Goal: Task Accomplishment & Management: Manage account settings

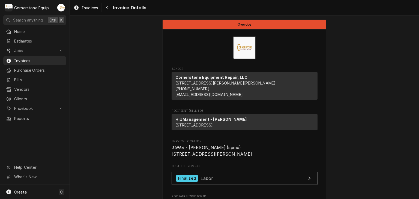
scroll to position [956, 0]
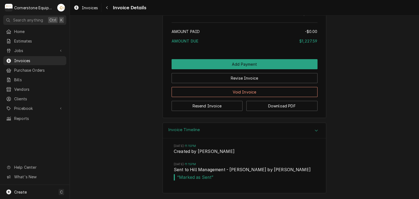
click at [33, 60] on span "Invoices" at bounding box center [38, 61] width 49 height 6
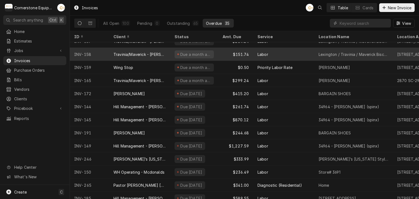
scroll to position [252, 0]
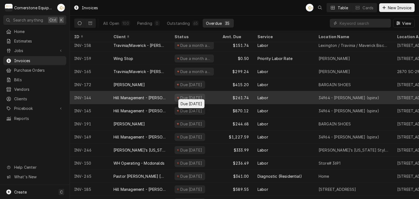
click at [189, 96] on div "Due 17 days ago" at bounding box center [191, 98] width 23 height 6
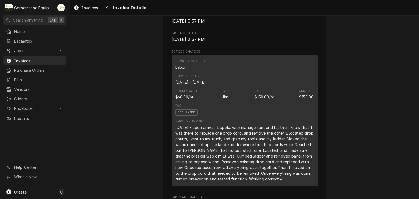
scroll to position [706, 0]
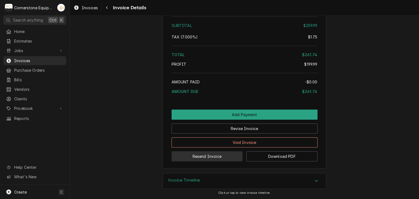
click at [202, 159] on button "Resend Invoice" at bounding box center [206, 156] width 71 height 10
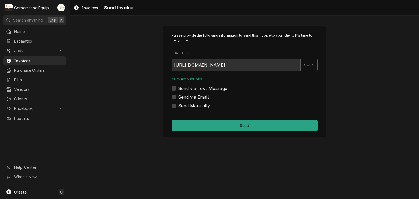
click at [196, 98] on label "Send via Email" at bounding box center [193, 97] width 31 height 7
click at [196, 98] on input "Send via Email" at bounding box center [251, 100] width 146 height 12
checkbox input "true"
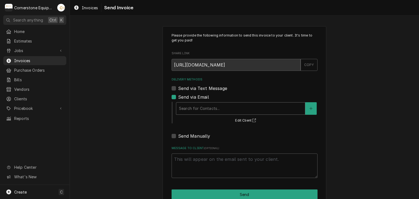
click at [192, 112] on div "Delivery Methods" at bounding box center [240, 109] width 123 height 10
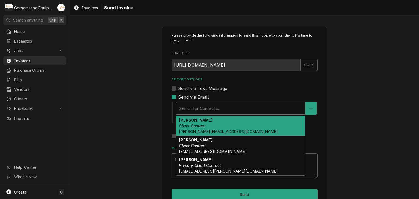
click at [191, 132] on span "amy@masonmcdonalds.com" at bounding box center [228, 131] width 99 height 5
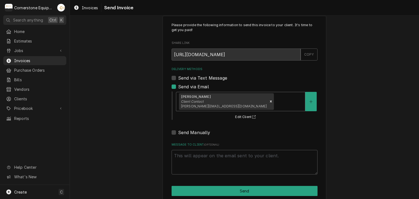
scroll to position [19, 0]
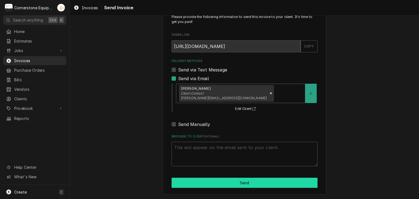
click at [238, 186] on button "Send" at bounding box center [244, 183] width 146 height 10
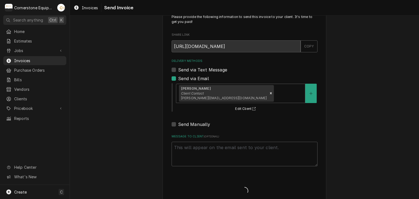
type textarea "x"
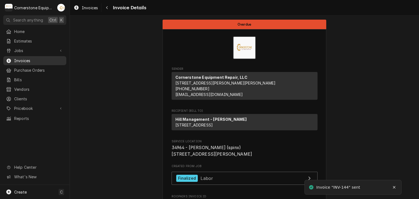
click at [35, 60] on span "Invoices" at bounding box center [38, 61] width 49 height 6
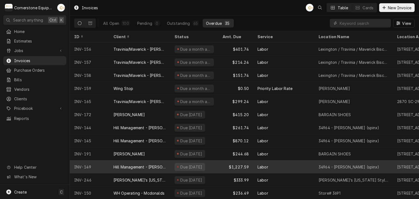
scroll to position [239, 0]
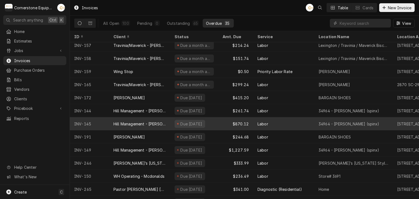
click at [166, 125] on div "Hill Management - [PERSON_NAME]" at bounding box center [139, 123] width 61 height 13
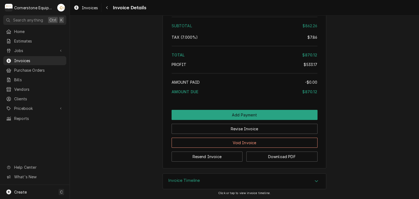
scroll to position [845, 0]
click at [193, 155] on button "Resend Invoice" at bounding box center [206, 157] width 71 height 10
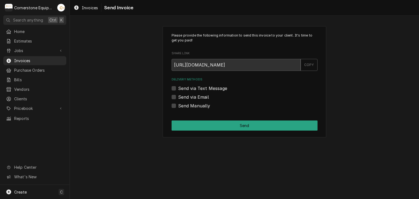
click at [183, 95] on label "Send via Email" at bounding box center [193, 97] width 31 height 7
click at [183, 95] on input "Send via Email" at bounding box center [251, 100] width 146 height 12
checkbox input "true"
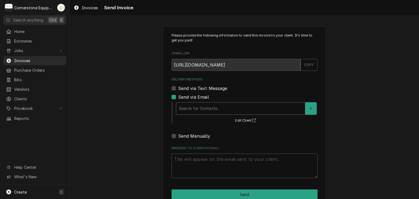
click at [184, 107] on div "Delivery Methods" at bounding box center [240, 109] width 123 height 10
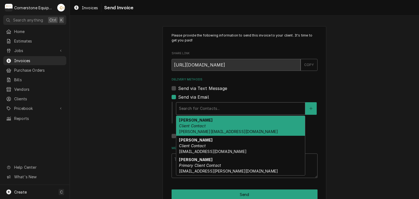
click at [186, 128] on div "Amy Moore Client Contact amy@masonmcdonalds.com" at bounding box center [240, 126] width 129 height 20
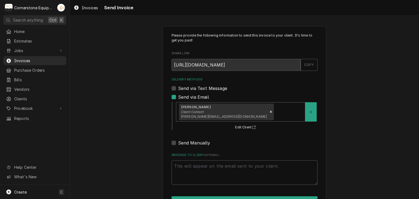
click at [140, 126] on div "Please provide the following information to send this invoice to your client. I…" at bounding box center [244, 119] width 349 height 197
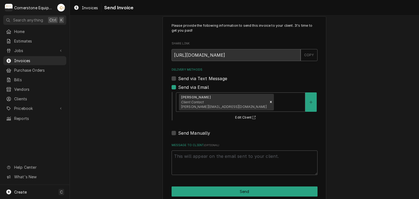
scroll to position [19, 0]
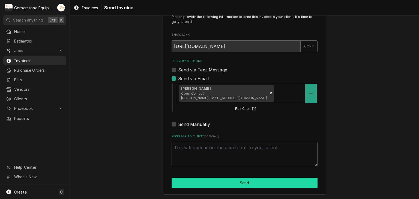
click at [243, 185] on button "Send" at bounding box center [244, 183] width 146 height 10
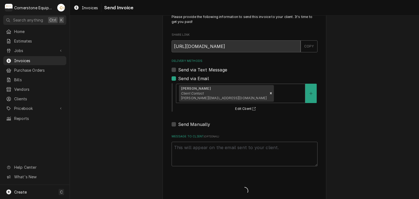
type textarea "x"
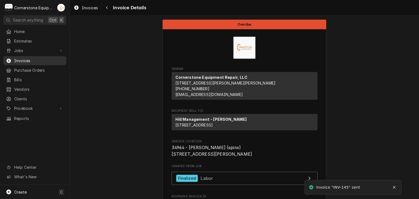
click at [46, 59] on span "Invoices" at bounding box center [38, 61] width 49 height 6
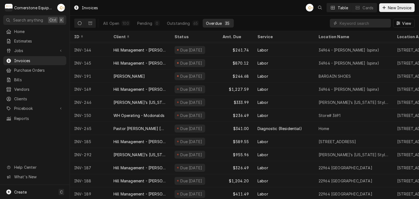
scroll to position [304, 0]
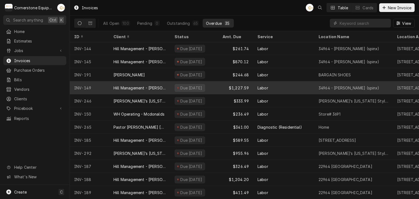
click at [177, 85] on div "Due 15 days ago" at bounding box center [189, 88] width 31 height 8
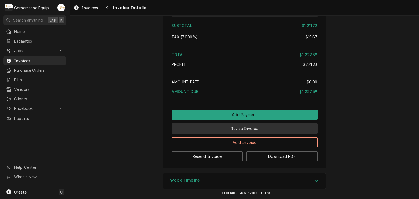
scroll to position [906, 0]
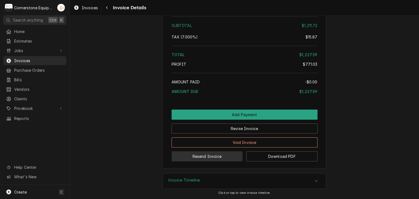
click at [204, 160] on button "Resend Invoice" at bounding box center [206, 156] width 71 height 10
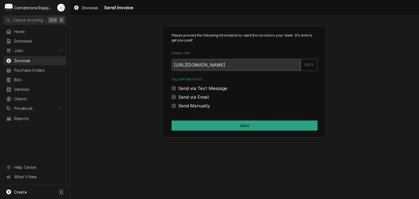
click at [199, 98] on label "Send via Email" at bounding box center [193, 97] width 31 height 7
click at [199, 98] on input "Send via Email" at bounding box center [251, 100] width 146 height 12
checkbox input "true"
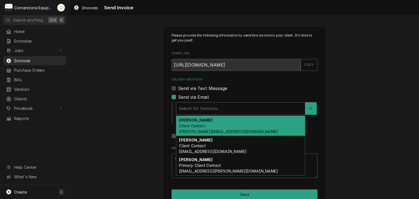
click at [194, 105] on div "Delivery Methods" at bounding box center [240, 109] width 123 height 10
click at [193, 131] on span "amy@masonmcdonalds.com" at bounding box center [228, 131] width 99 height 5
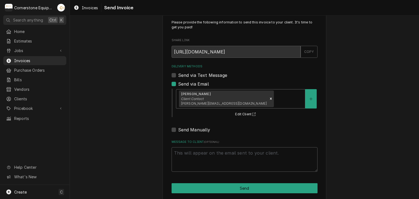
scroll to position [19, 0]
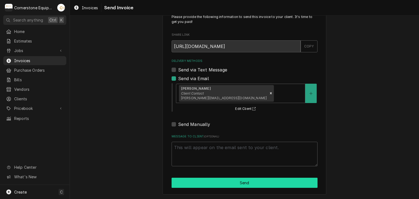
click at [238, 182] on button "Send" at bounding box center [244, 183] width 146 height 10
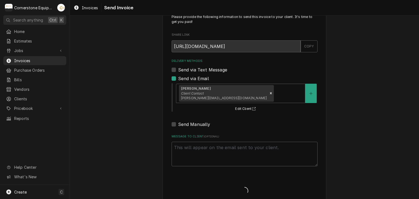
type textarea "x"
